Goal: Find specific page/section: Find specific page/section

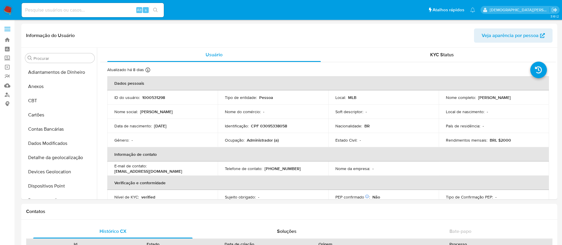
select select "10"
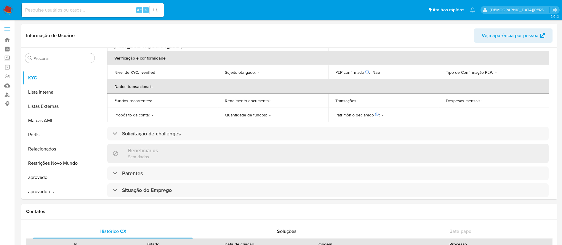
scroll to position [69, 0]
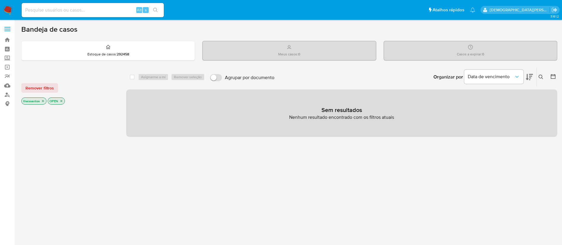
click at [41, 102] on icon "close-filter" at bounding box center [43, 101] width 4 height 4
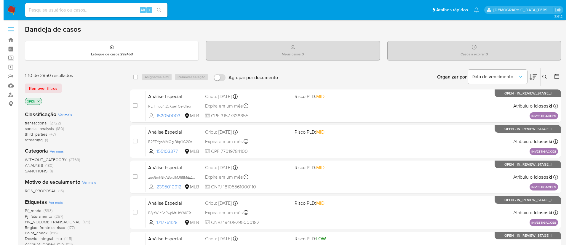
scroll to position [89, 0]
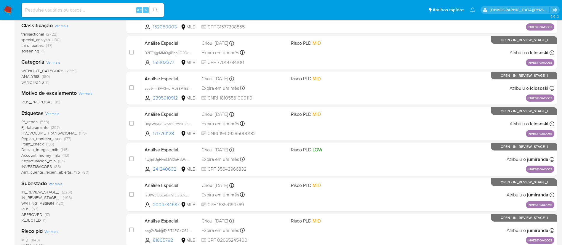
click at [54, 113] on span "Ver mais" at bounding box center [52, 113] width 14 height 5
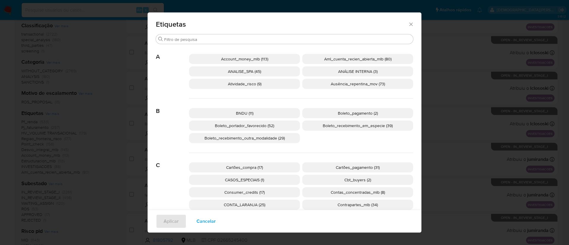
click at [308, 124] on p "Boleto_recebimento_em_especie (39)" at bounding box center [357, 126] width 111 height 10
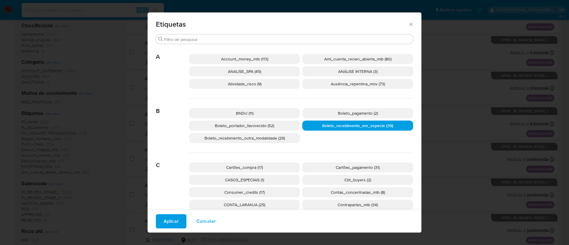
click at [174, 220] on span "Aplicar" at bounding box center [171, 221] width 15 height 13
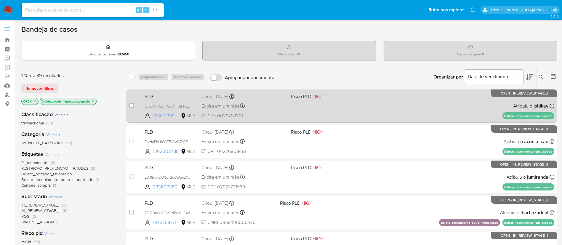
click at [168, 117] on span "1113871999" at bounding box center [166, 116] width 27 height 7
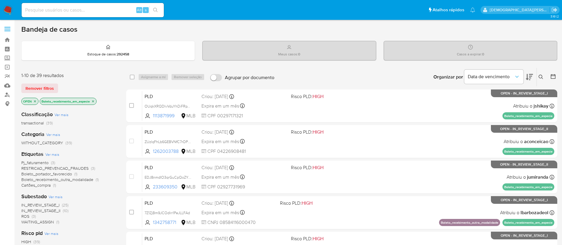
click at [106, 13] on input at bounding box center [93, 10] width 142 height 8
type input "1113871999"
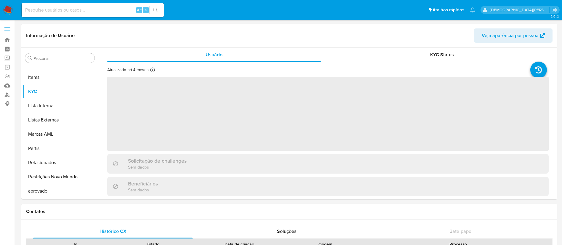
scroll to position [307, 0]
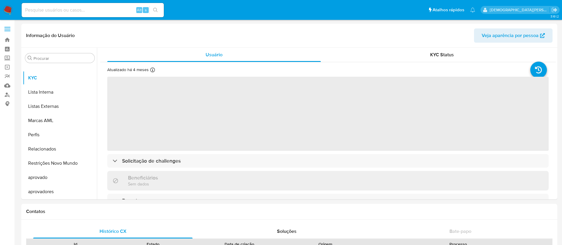
select select "10"
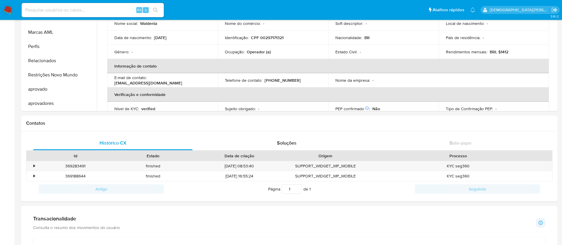
scroll to position [0, 0]
